Goal: Information Seeking & Learning: Learn about a topic

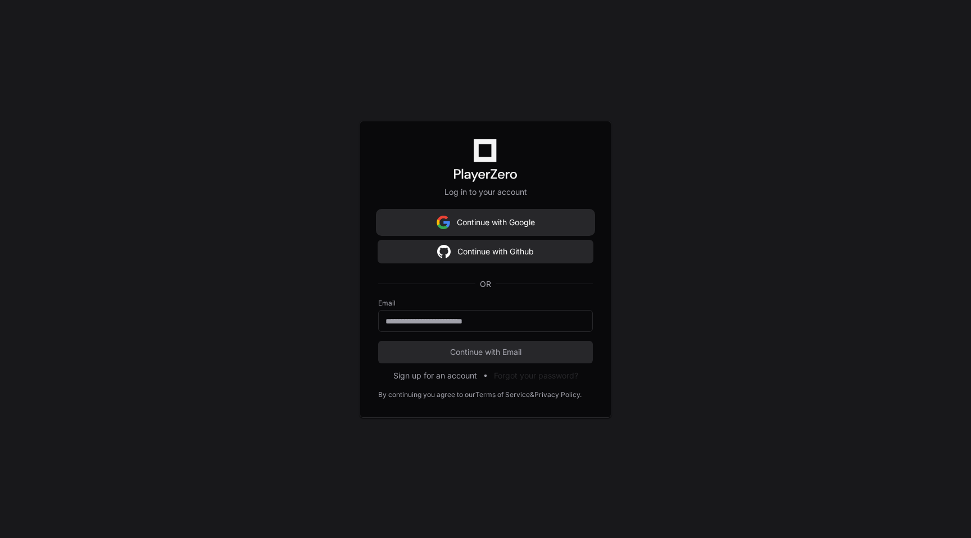
click at [555, 223] on button "Continue with Google" at bounding box center [485, 222] width 215 height 22
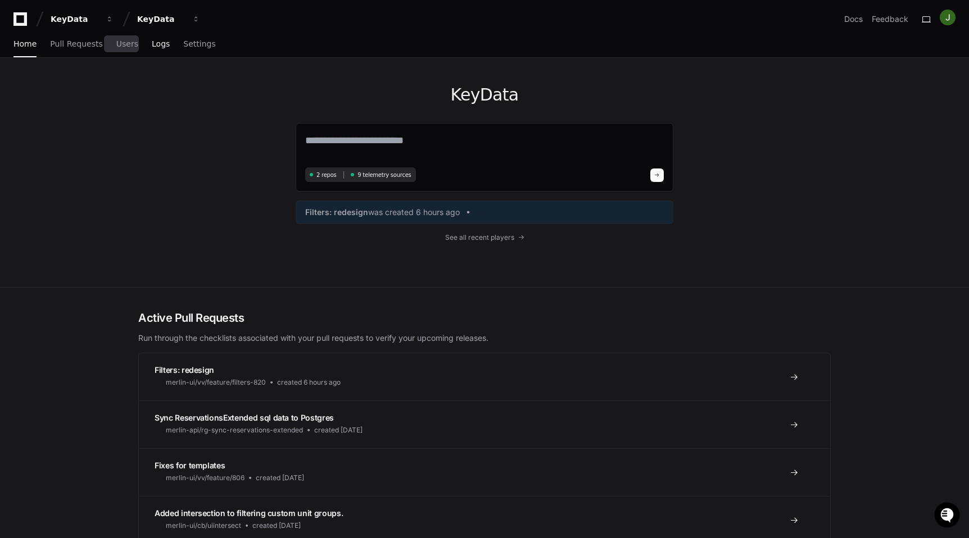
click at [155, 44] on span "Logs" at bounding box center [161, 43] width 18 height 7
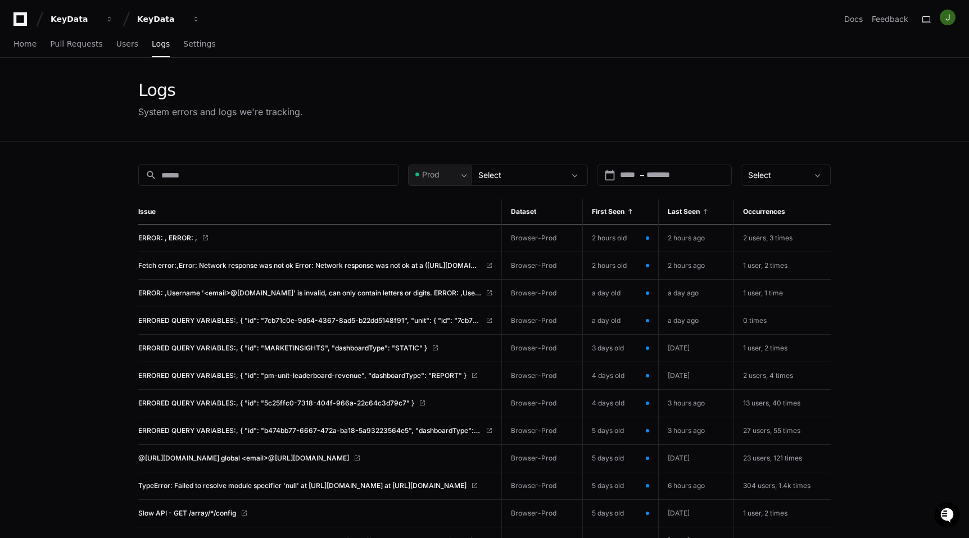
click at [700, 215] on div "Last Seen" at bounding box center [696, 211] width 57 height 9
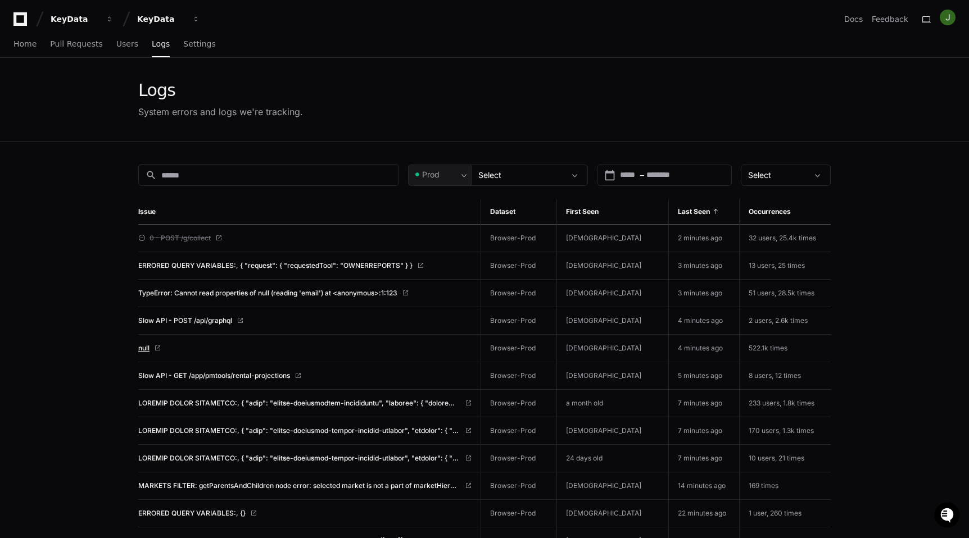
click at [142, 347] on span "null" at bounding box center [143, 348] width 11 height 9
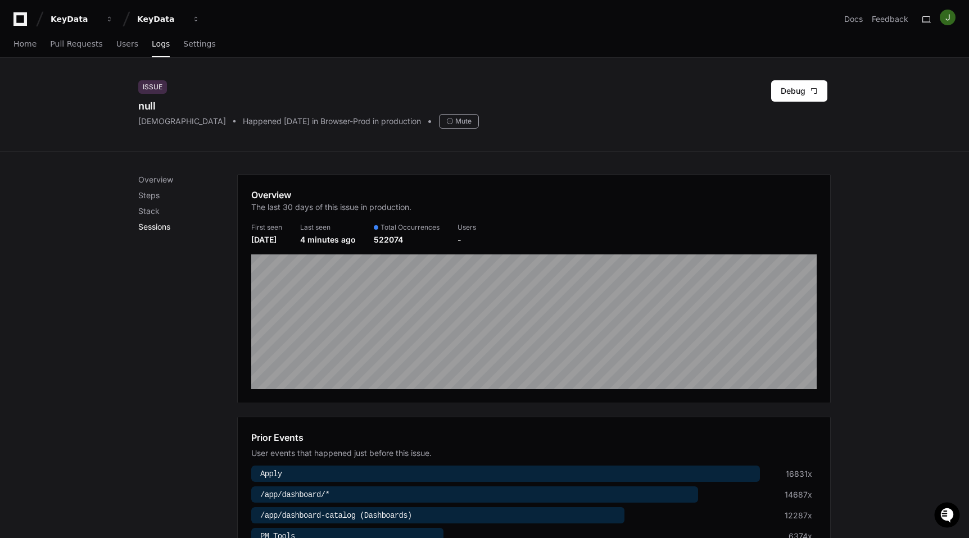
click at [158, 224] on p "Sessions" at bounding box center [187, 226] width 99 height 11
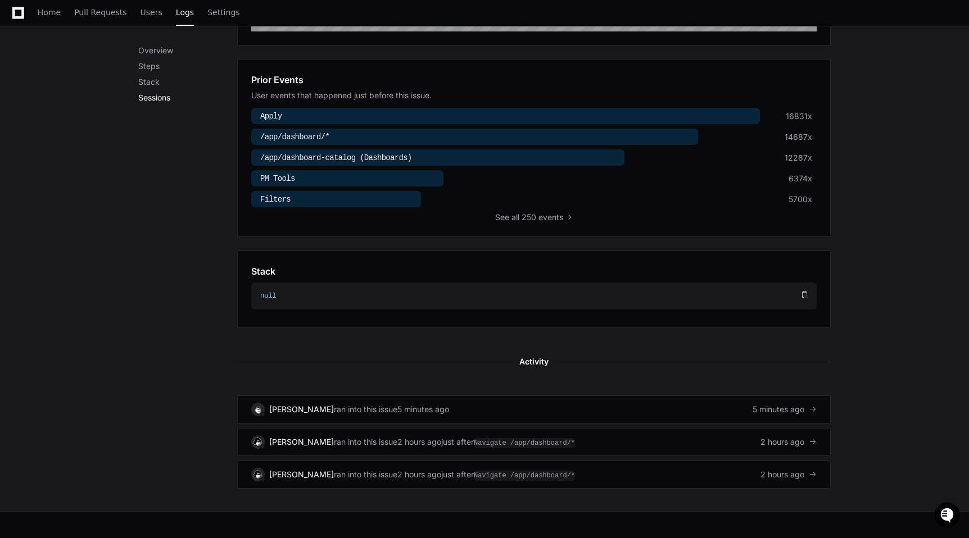
scroll to position [396, 0]
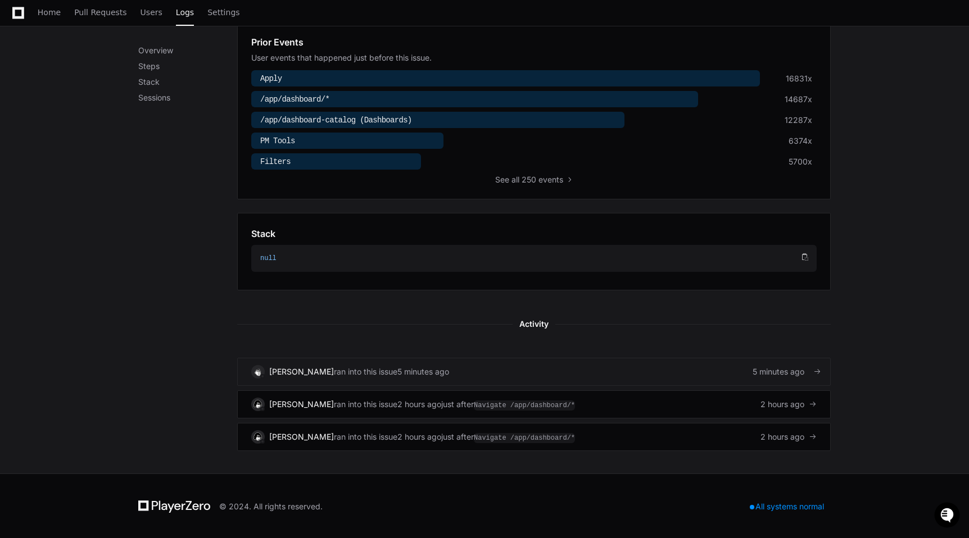
click at [352, 366] on span "ran into this issue" at bounding box center [365, 371] width 63 height 11
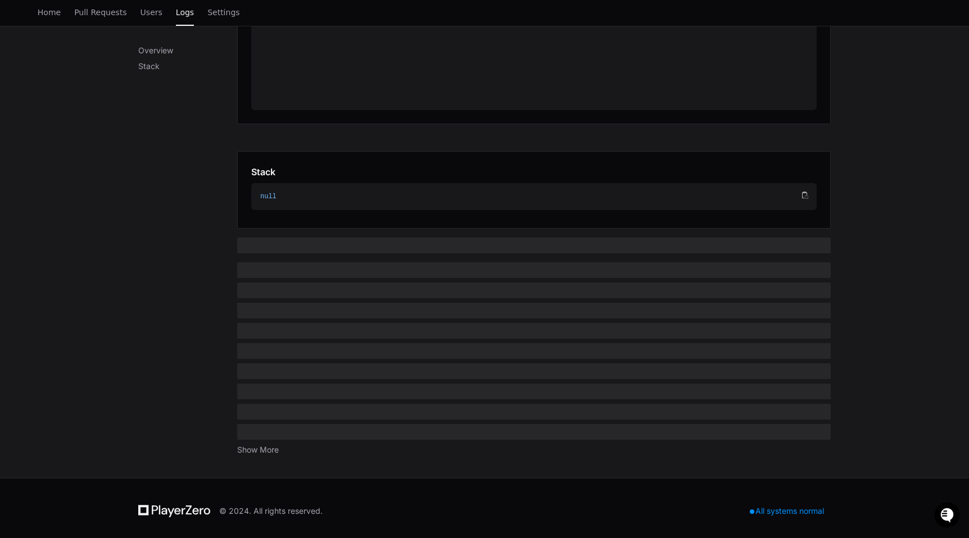
scroll to position [329, 0]
